Goal: Task Accomplishment & Management: Complete application form

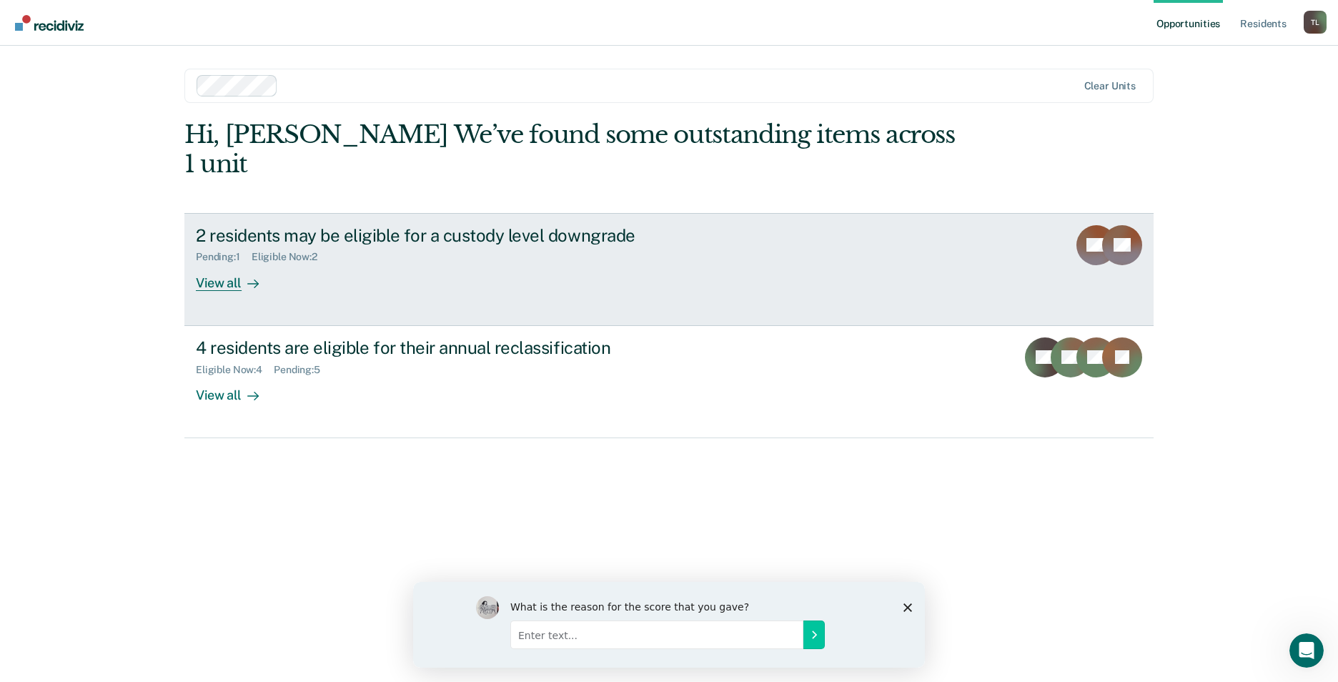
click at [235, 263] on div "View all" at bounding box center [236, 277] width 80 height 28
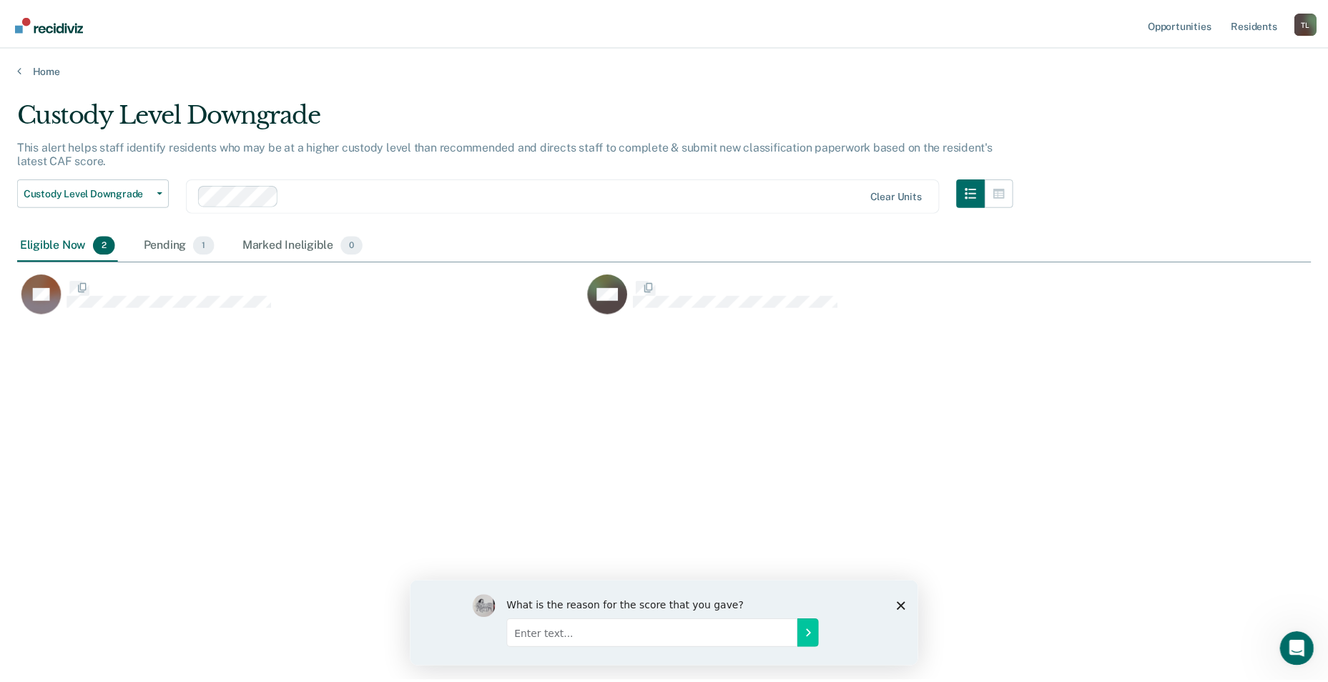
scroll to position [465, 1293]
click at [200, 246] on span "1" at bounding box center [204, 244] width 21 height 19
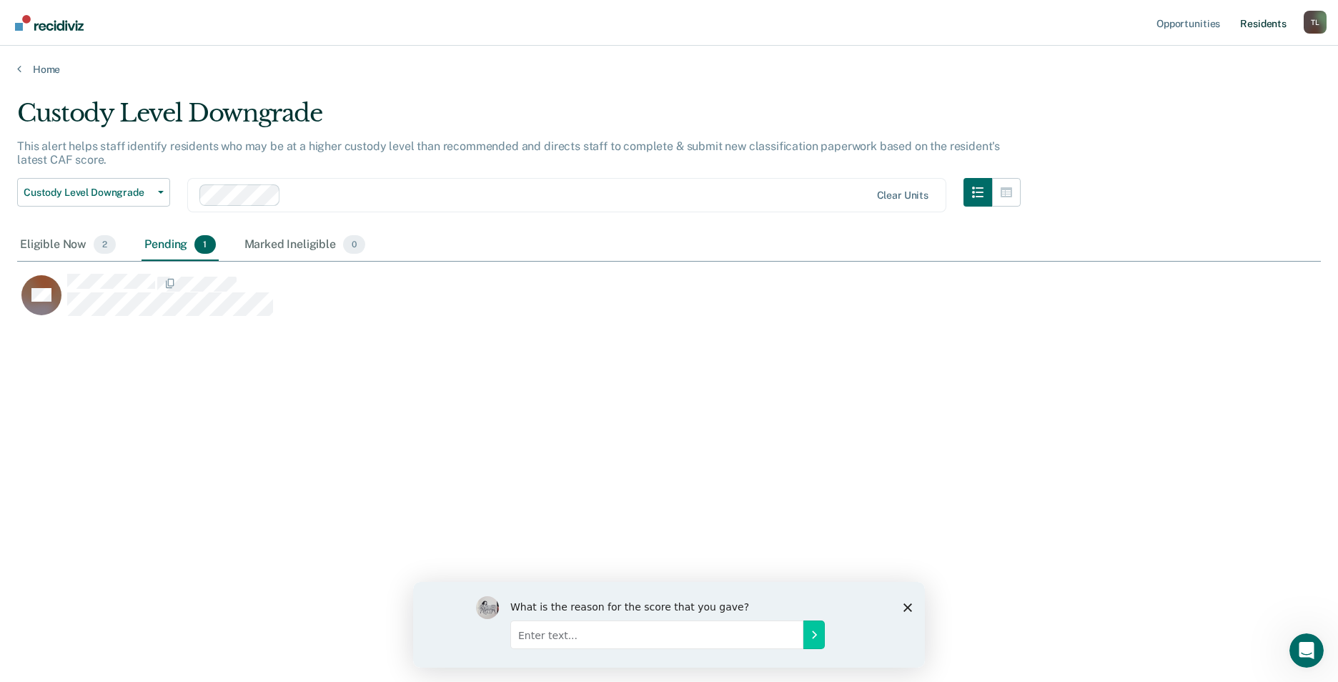
click at [1260, 21] on link "Resident s" at bounding box center [1264, 23] width 52 height 46
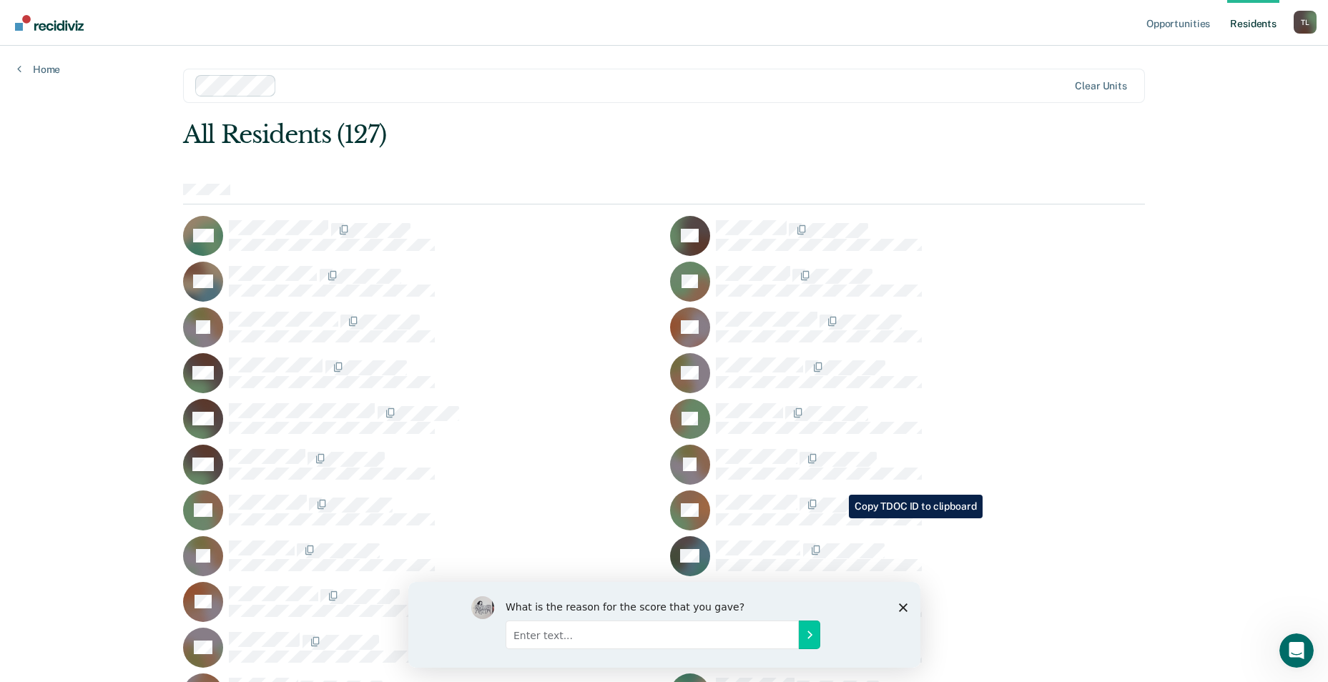
scroll to position [214, 0]
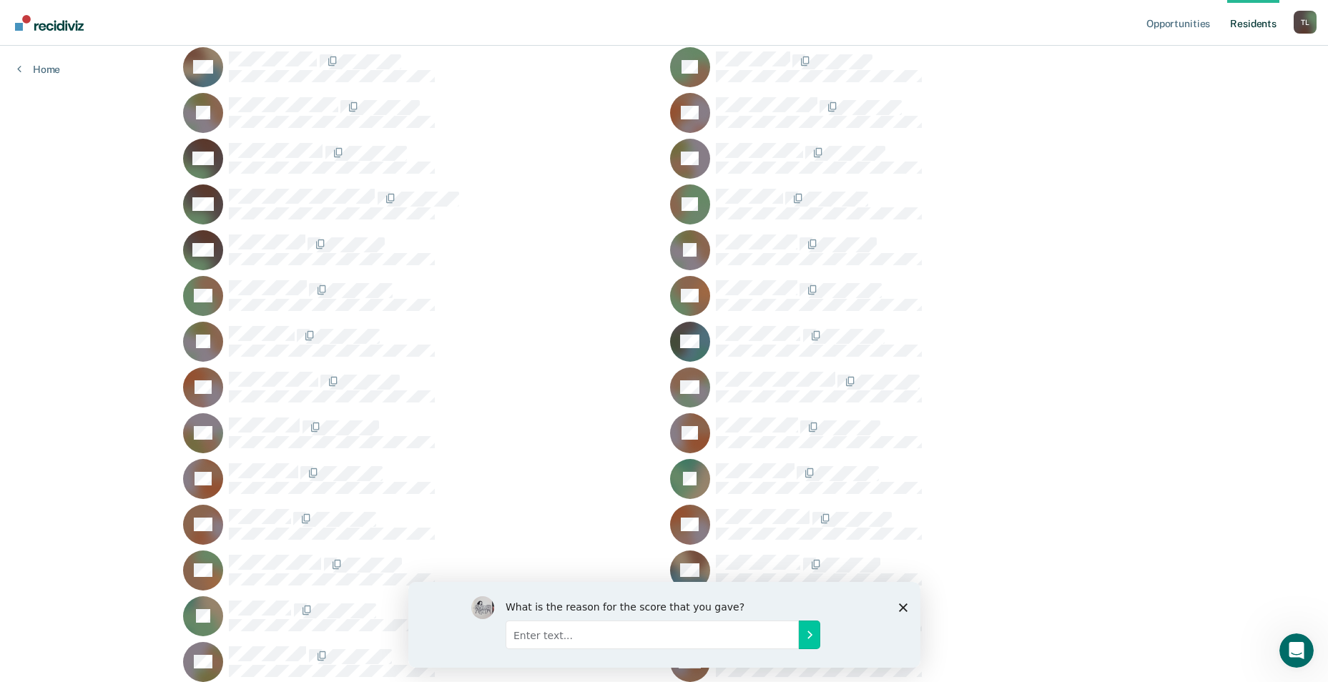
click at [899, 604] on polygon "Close survey" at bounding box center [902, 607] width 9 height 9
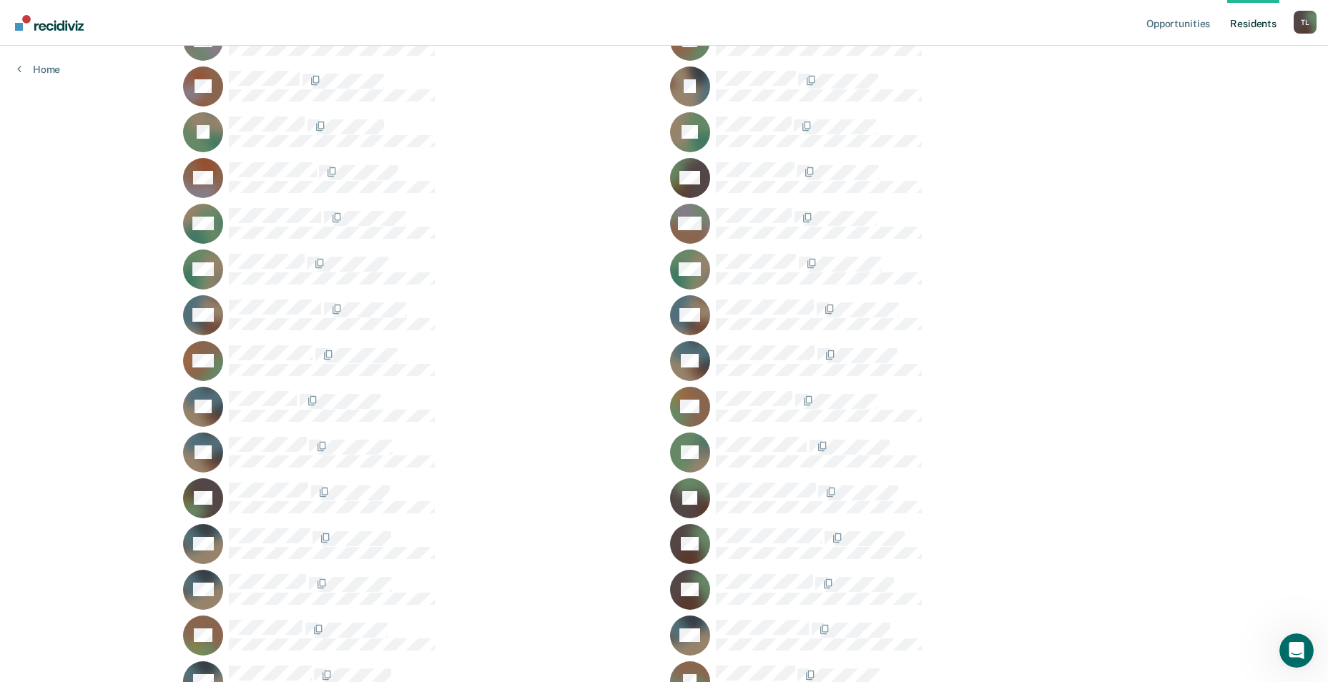
scroll to position [1787, 0]
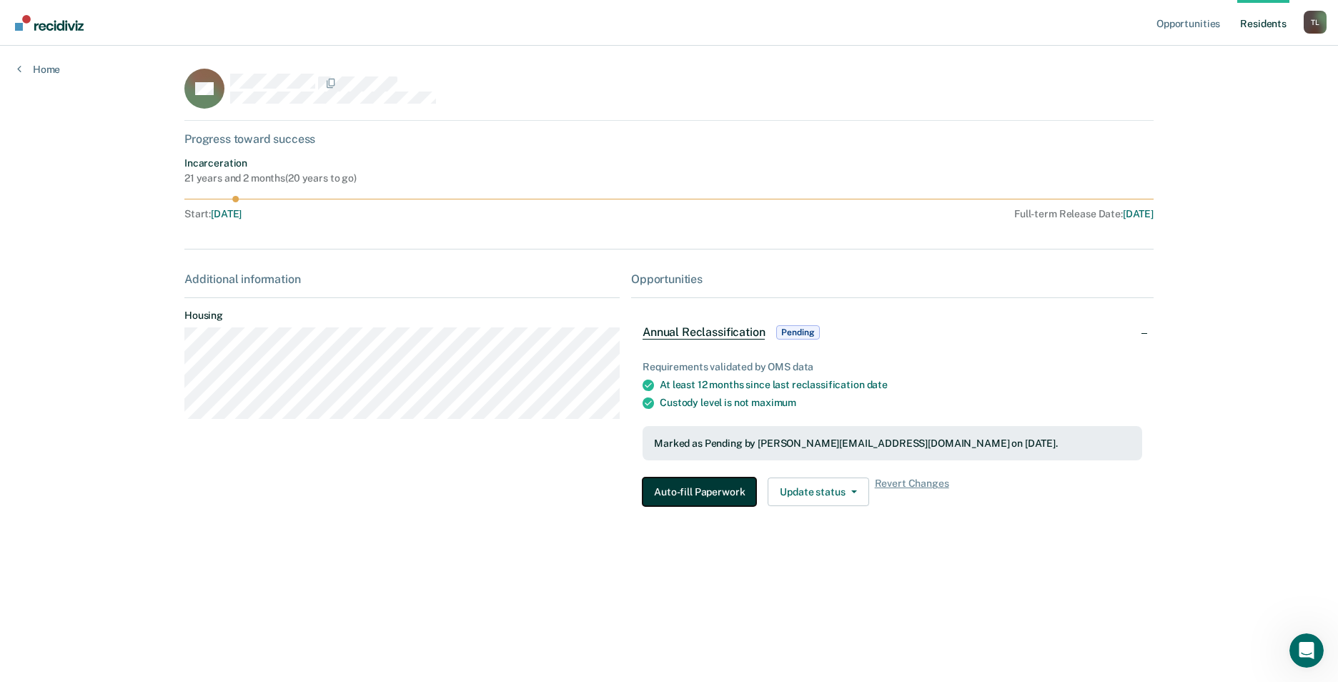
click at [693, 495] on button "Auto-fill Paperwork" at bounding box center [700, 492] width 114 height 29
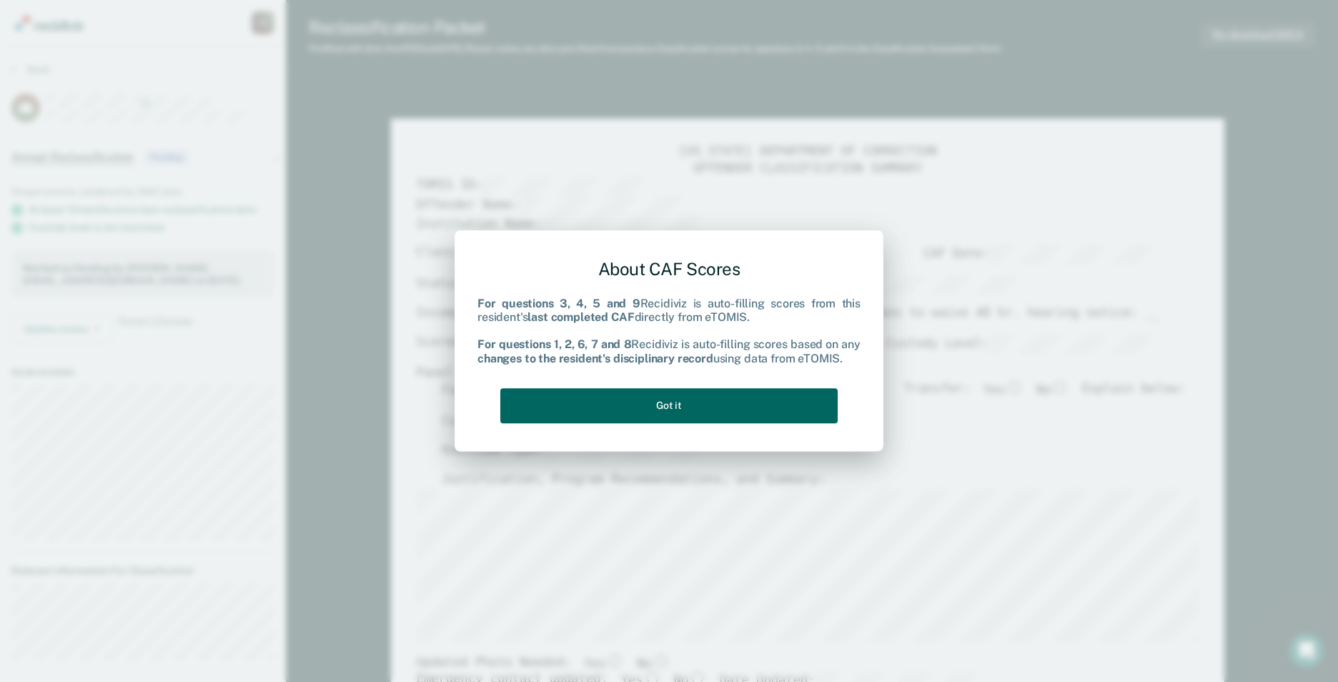
type textarea "x"
click at [673, 403] on button "Got it" at bounding box center [668, 405] width 337 height 35
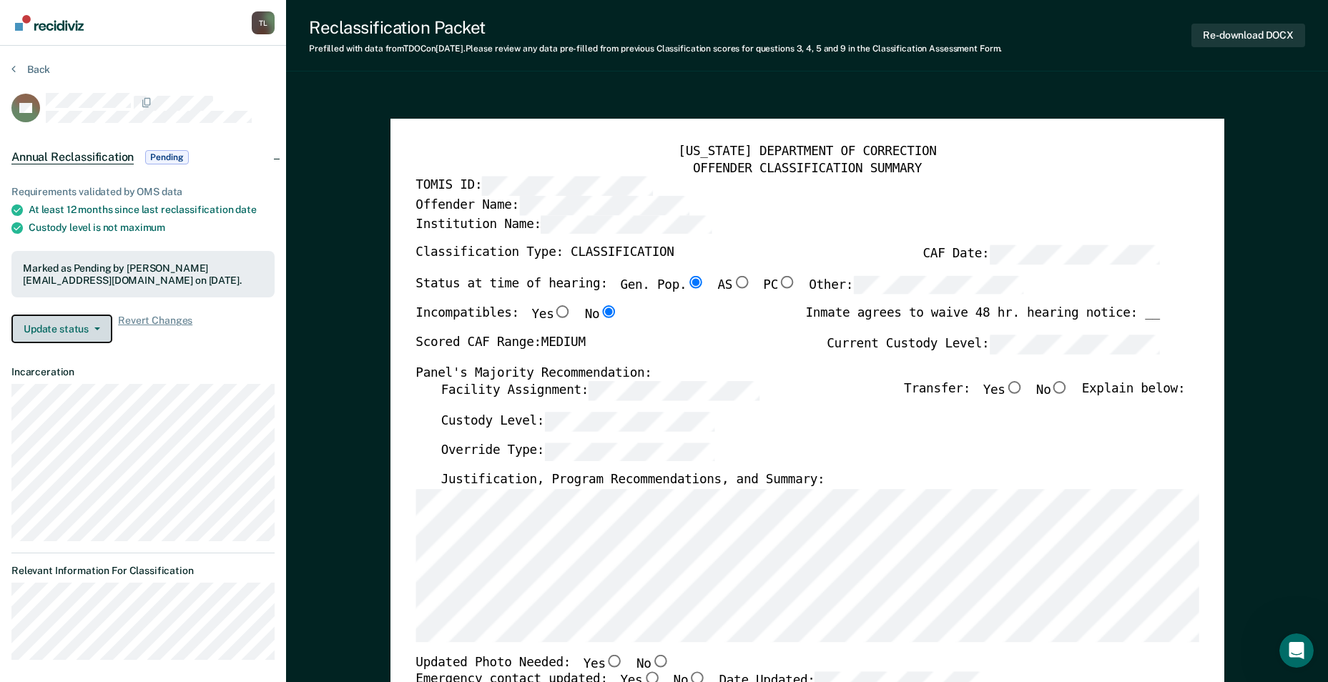
click at [95, 330] on button "Update status" at bounding box center [61, 329] width 101 height 29
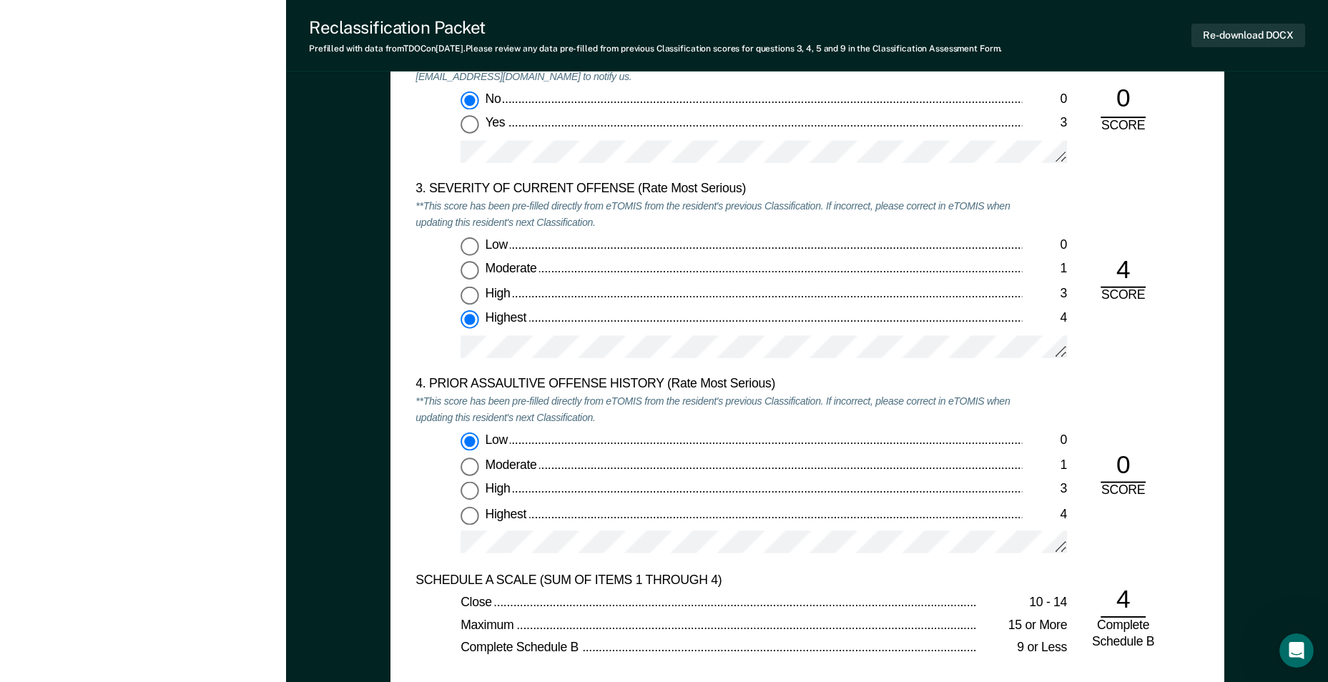
scroll to position [2002, 0]
